Goal: Task Accomplishment & Management: Manage account settings

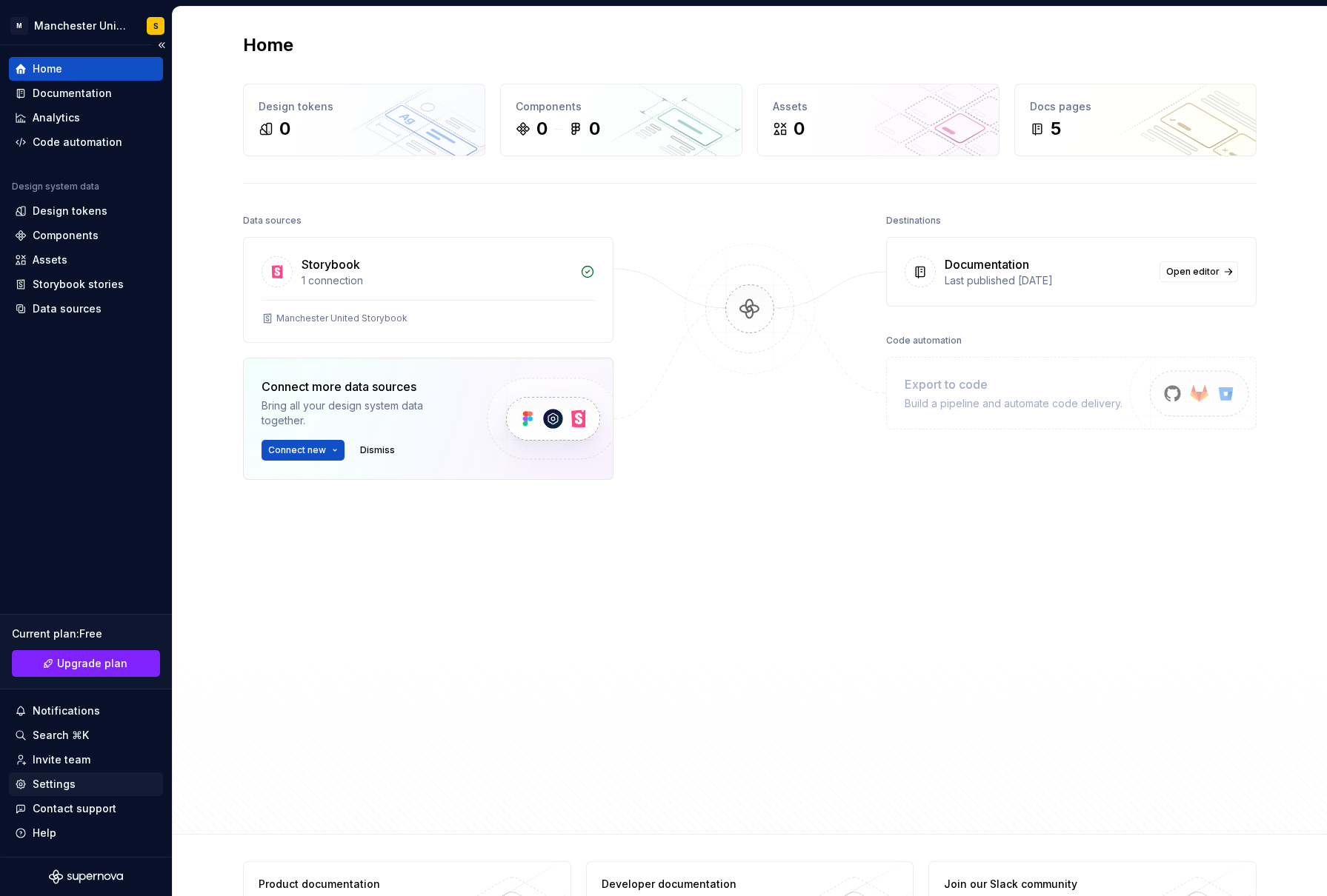
click at [50, 783] on div "Settings" at bounding box center [54, 784] width 43 height 14
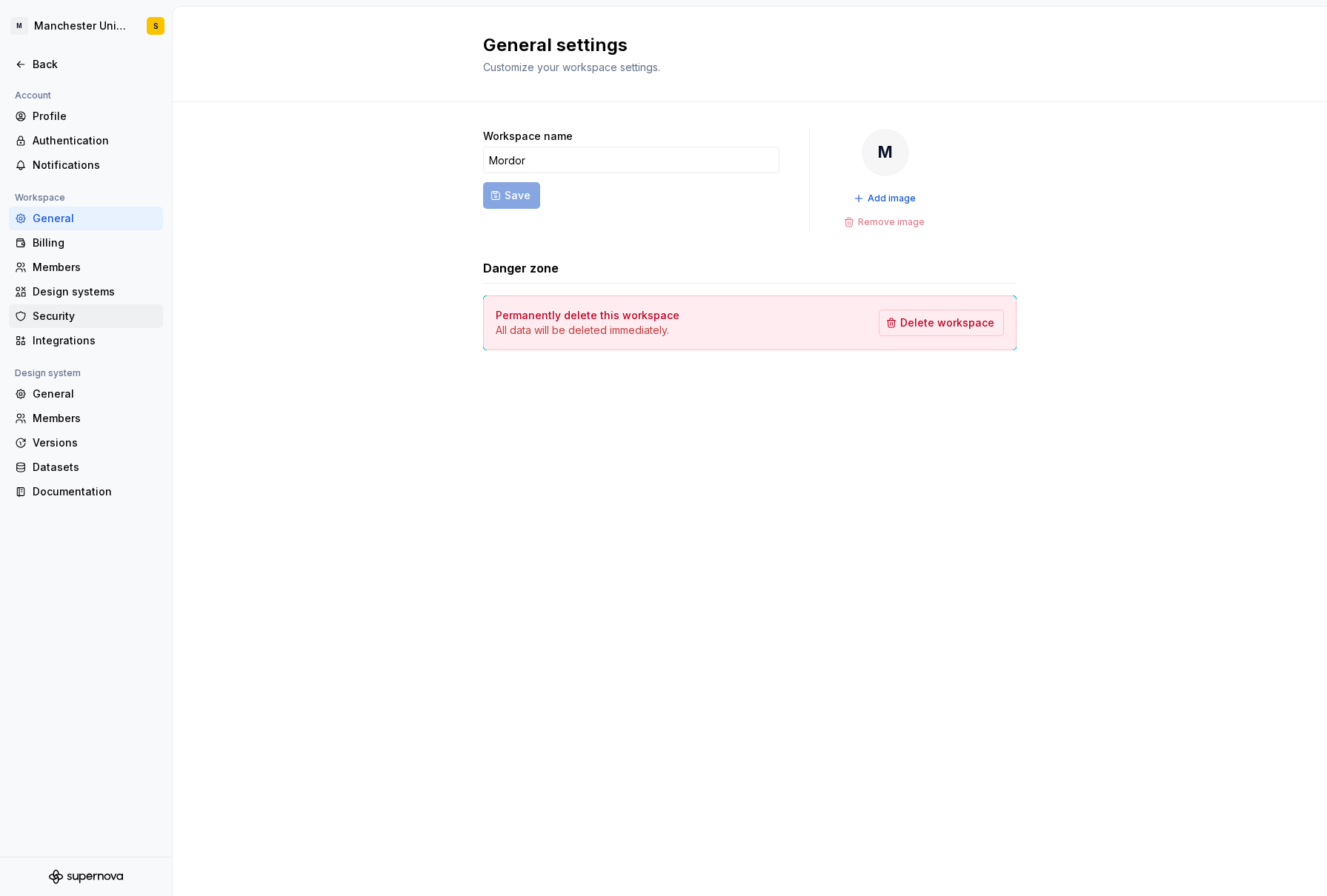
click at [50, 324] on div "Security" at bounding box center [95, 316] width 124 height 14
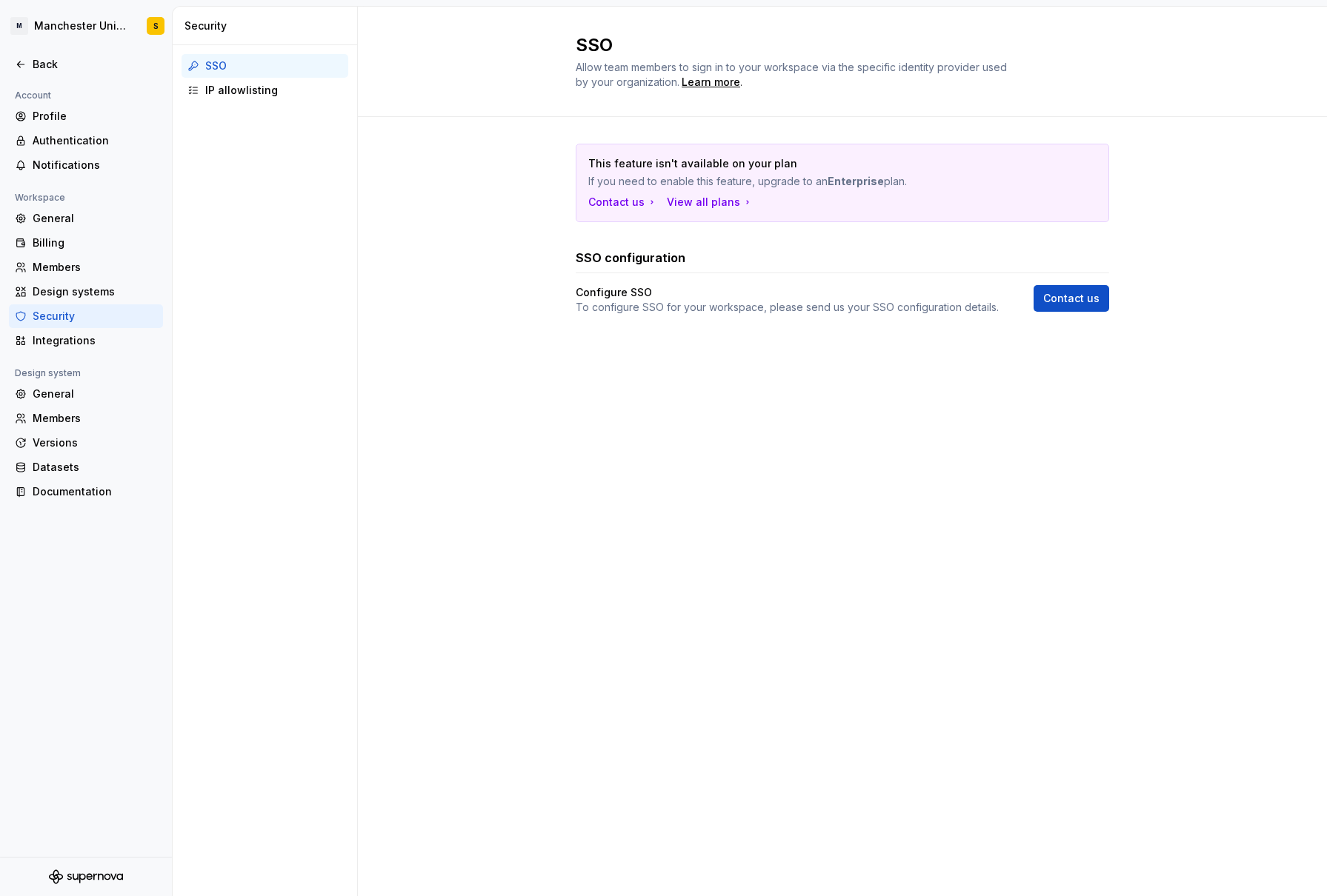
click at [469, 269] on div "This feature isn't available on your plan If you need to enable this feature, u…" at bounding box center [842, 244] width 969 height 254
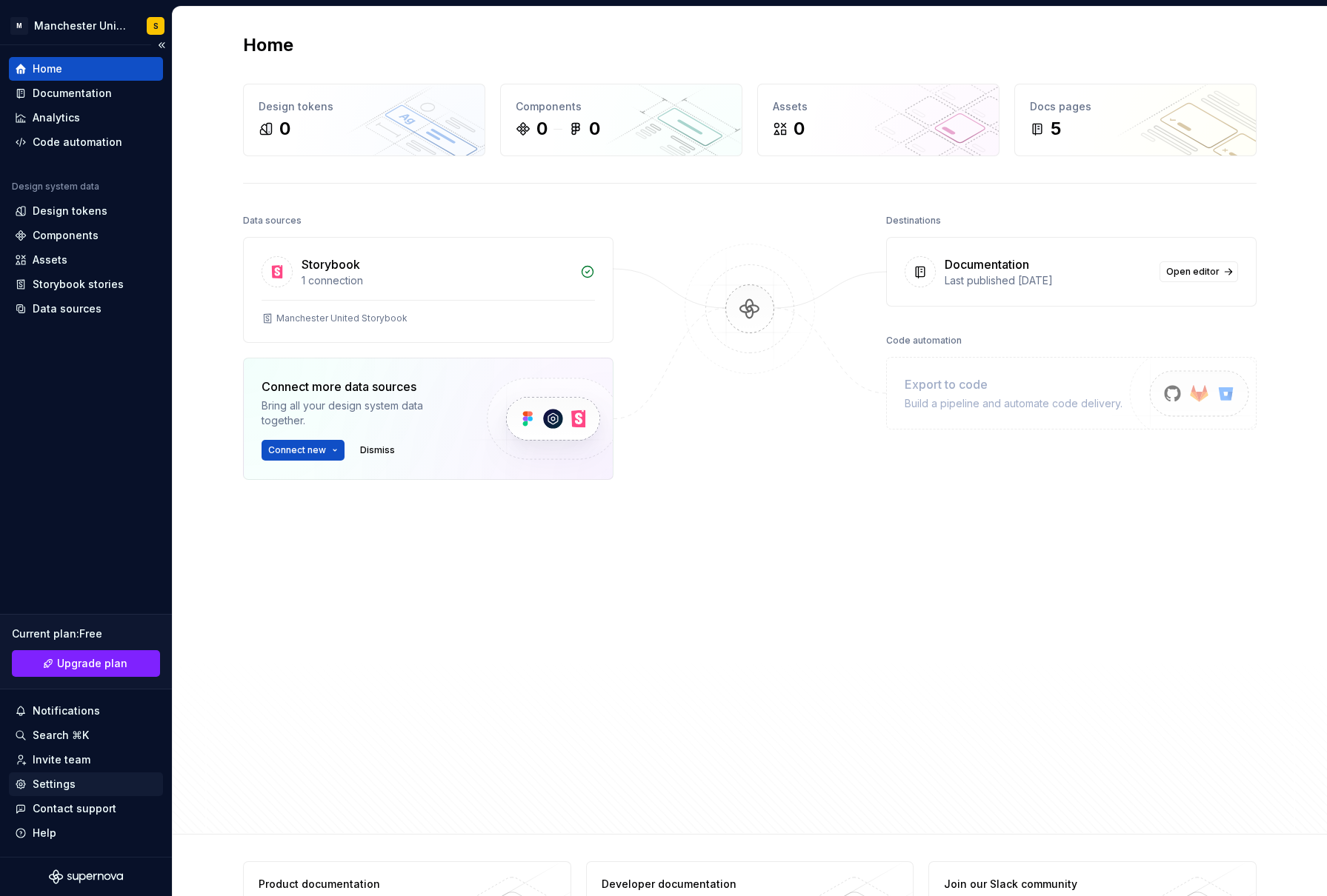
click at [82, 783] on div "Settings" at bounding box center [86, 784] width 142 height 14
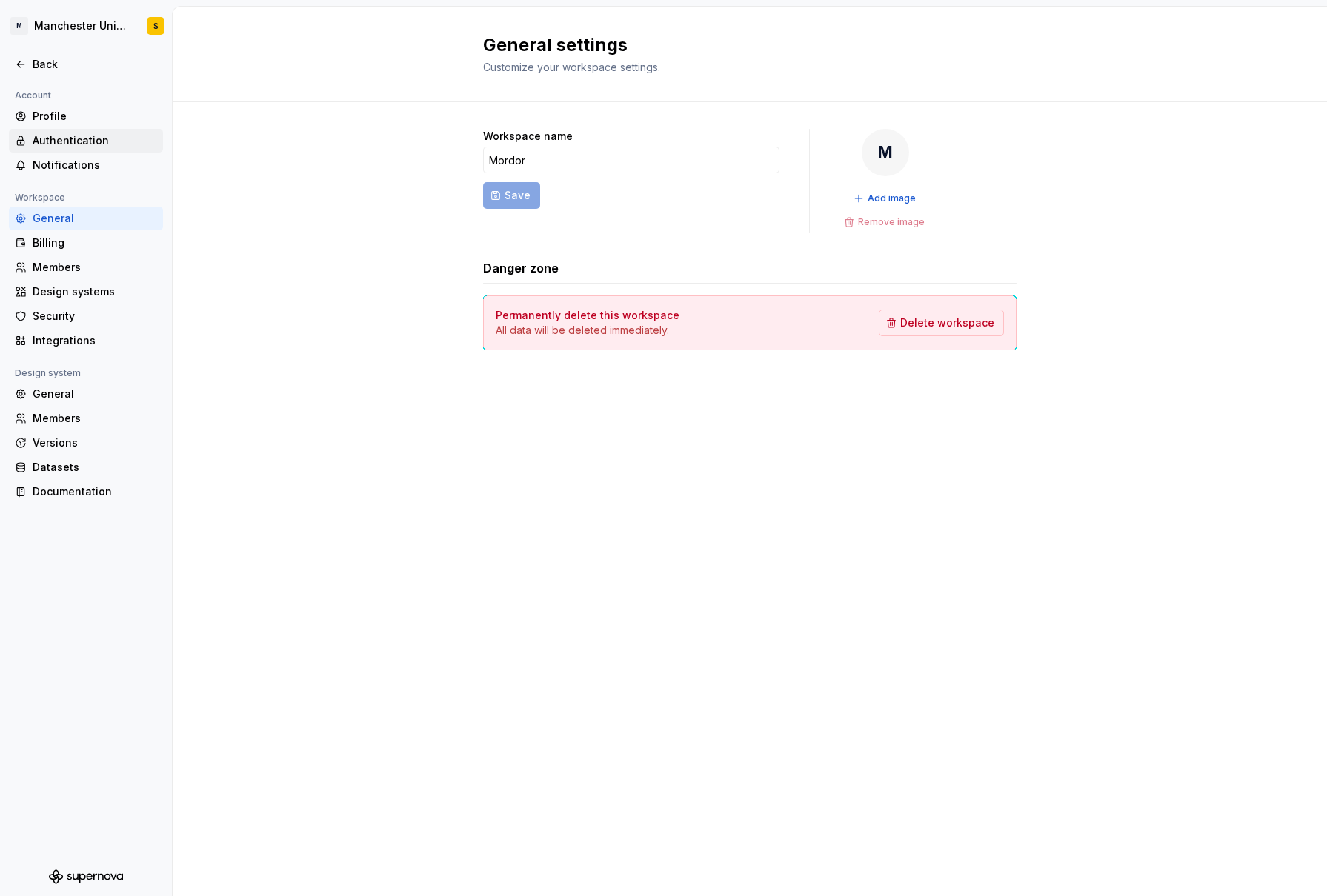
click at [90, 143] on div "Authentication" at bounding box center [95, 141] width 124 height 14
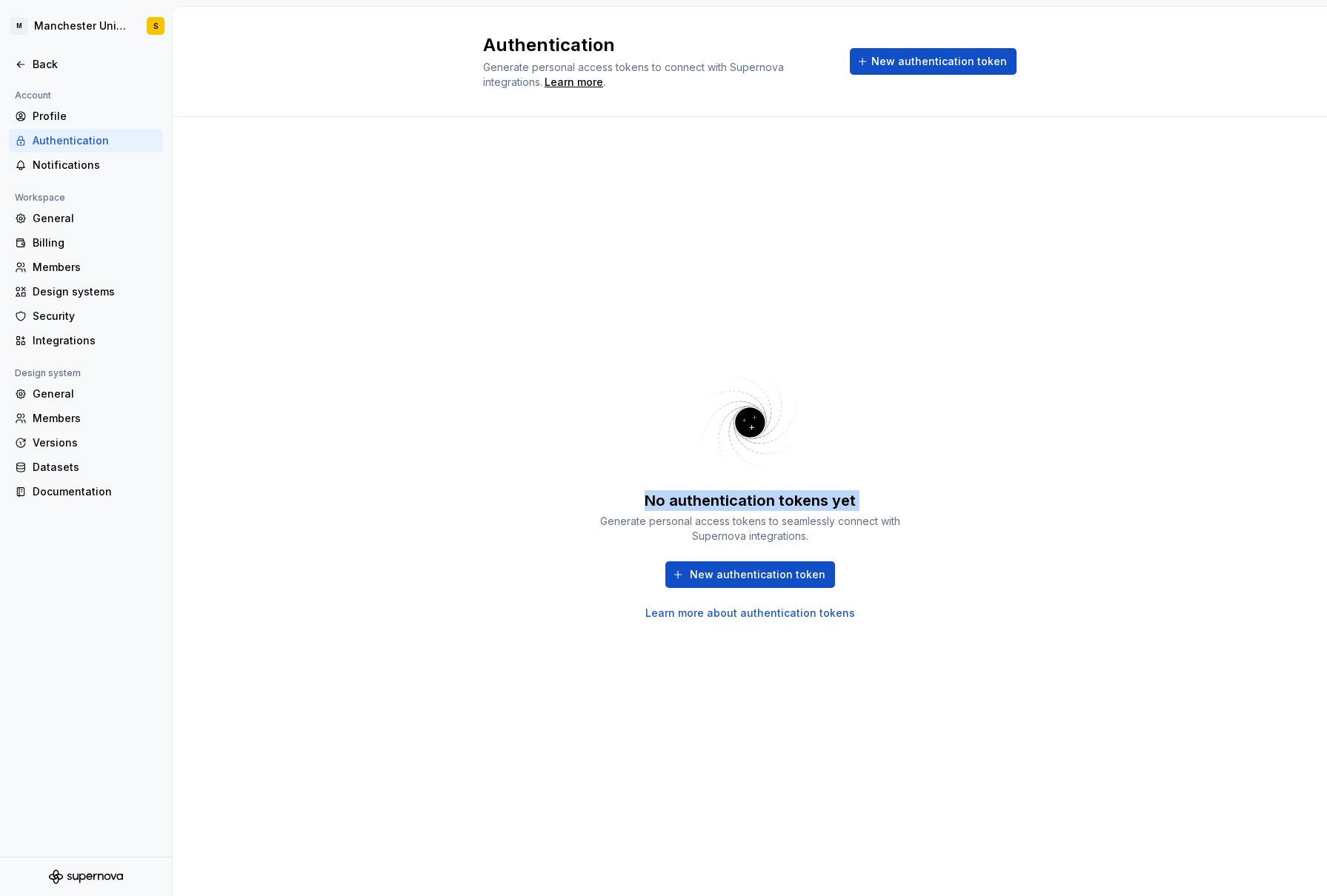
drag, startPoint x: 759, startPoint y: 505, endPoint x: 636, endPoint y: 501, distance: 123.1
click at [636, 501] on div "No authentication tokens yet Generate personal access tokens to seamlessly conn…" at bounding box center [749, 517] width 311 height 53
copy div "No authentication tokens yet"
drag, startPoint x: 755, startPoint y: 535, endPoint x: 592, endPoint y: 518, distance: 163.9
click at [592, 518] on div "No authentication tokens yet Generate personal access tokens to seamlessly conn…" at bounding box center [750, 491] width 534 height 696
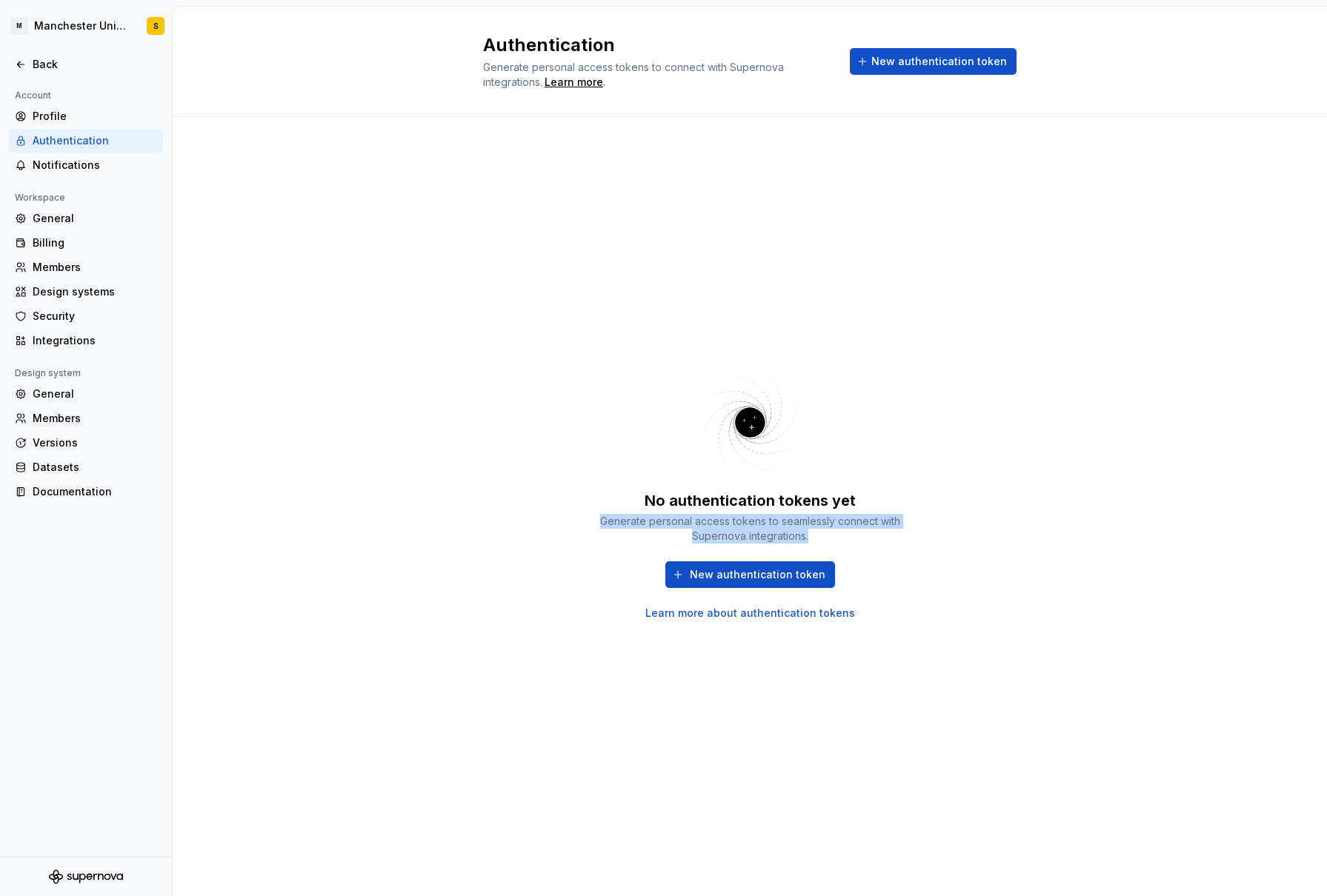
copy div "Generate personal access tokens to seamlessly connect with Supernova integratio…"
click at [903, 454] on div "No authentication tokens yet Generate personal access tokens to seamlessly conn…" at bounding box center [749, 491] width 311 height 257
click at [952, 59] on span "New authentication token" at bounding box center [938, 61] width 135 height 14
